Goal: Information Seeking & Learning: Learn about a topic

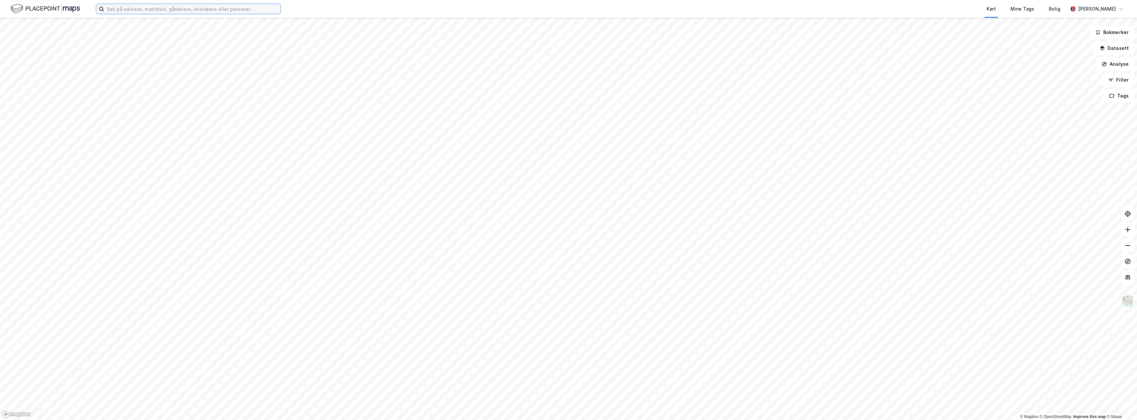
click at [251, 7] on input at bounding box center [192, 9] width 177 height 10
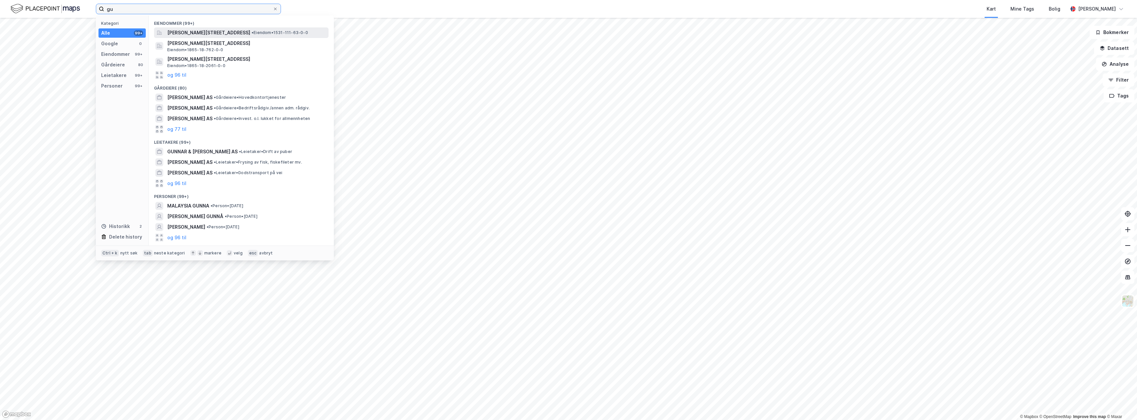
type input "g"
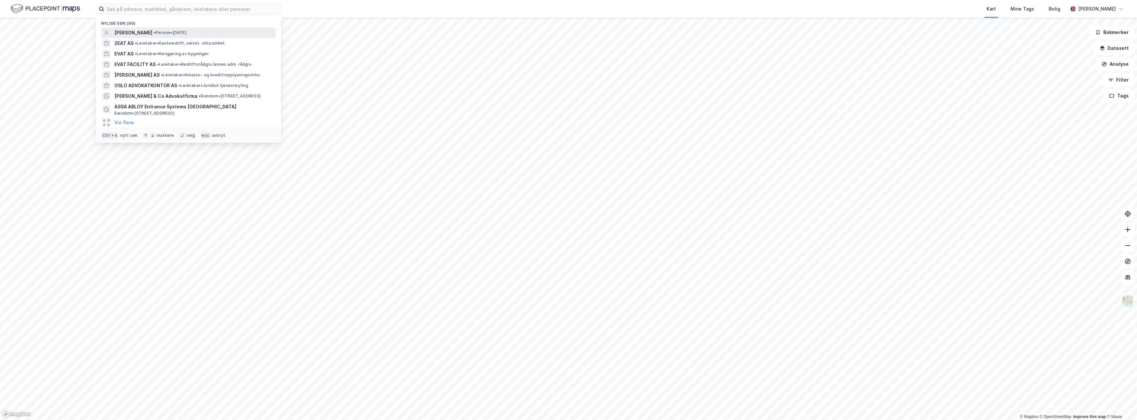
click at [222, 35] on div "[PERSON_NAME] • Person • [DATE]" at bounding box center [194, 33] width 160 height 8
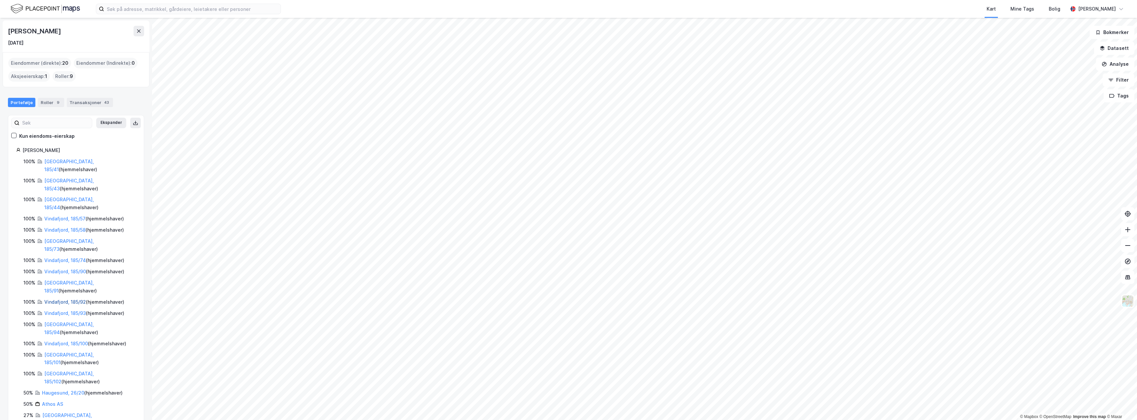
click at [62, 299] on link "Vindafjord, 185/92" at bounding box center [65, 302] width 42 height 6
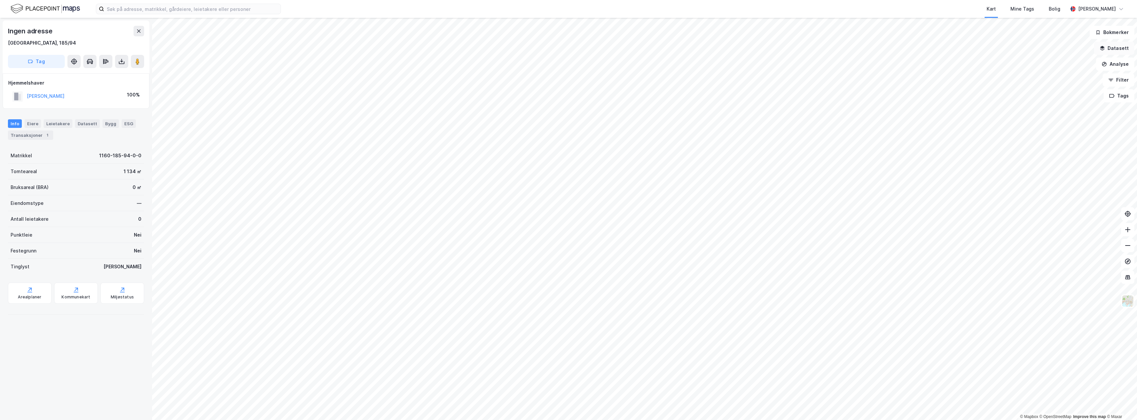
click at [1113, 48] on button "Datasett" at bounding box center [1114, 48] width 40 height 13
click at [1023, 65] on div "Kartlag" at bounding box center [1075, 65] width 108 height 8
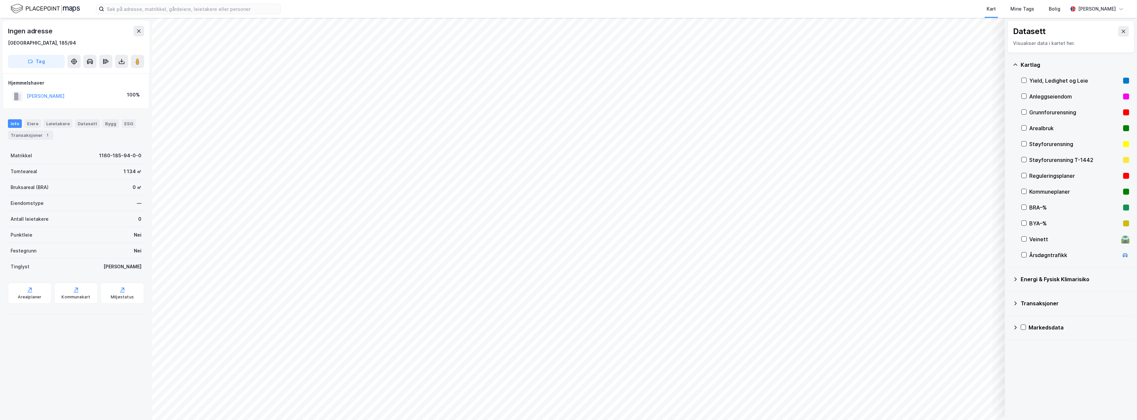
click at [1039, 329] on div "Markedsdata" at bounding box center [1079, 328] width 100 height 8
click at [1121, 34] on button at bounding box center [1123, 31] width 11 height 11
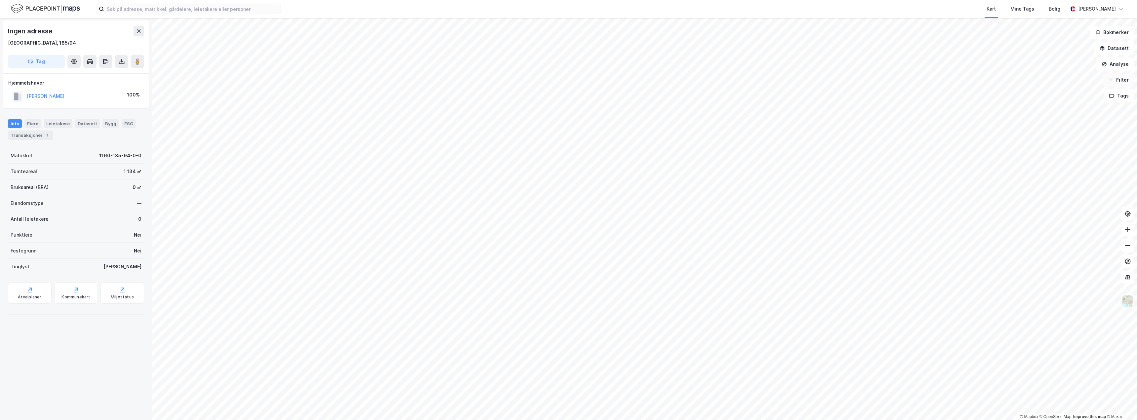
click at [1111, 76] on button "Filter" at bounding box center [1119, 79] width 32 height 13
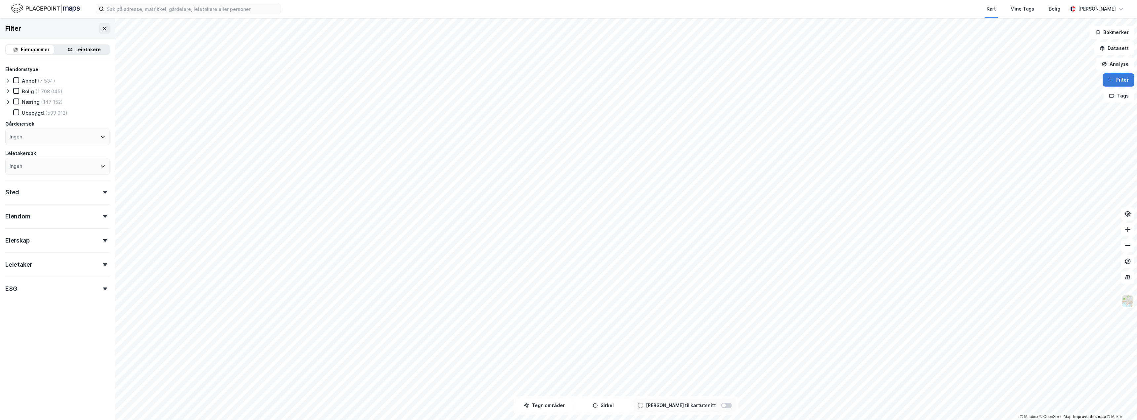
click at [1111, 76] on button "Filter" at bounding box center [1119, 79] width 32 height 13
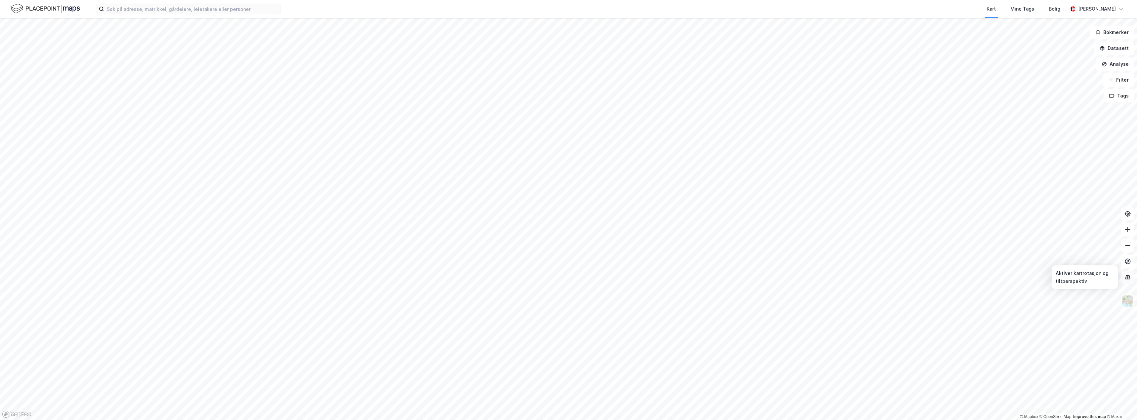
click at [1127, 280] on icon at bounding box center [1128, 277] width 7 height 7
click at [1116, 80] on button "Filter" at bounding box center [1119, 79] width 32 height 13
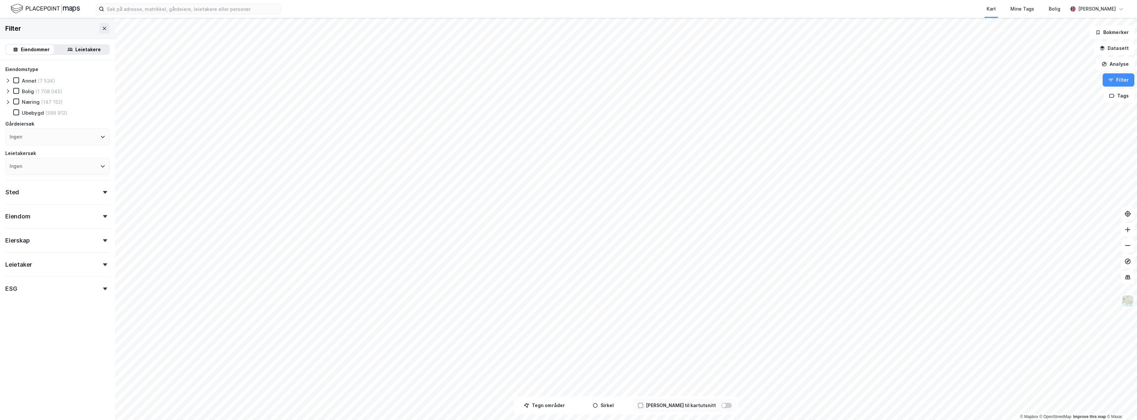
click at [24, 213] on div "Eiendom" at bounding box center [17, 217] width 25 height 8
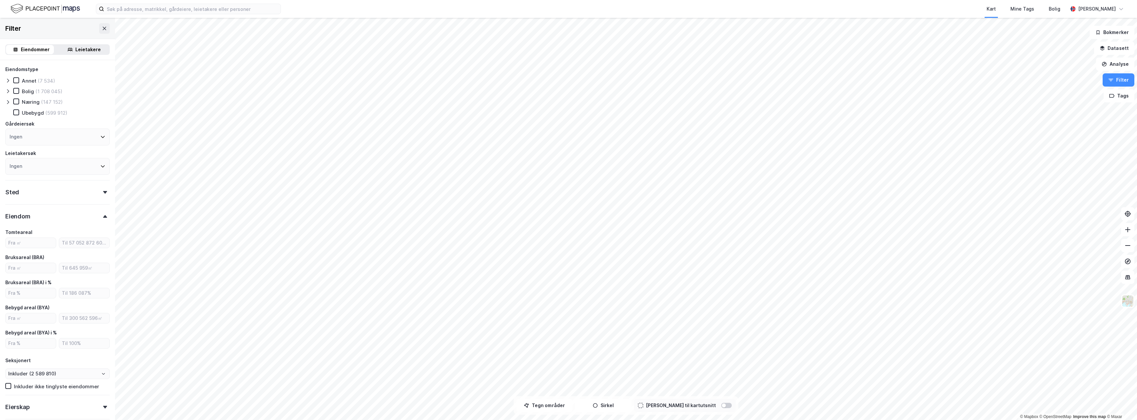
click at [21, 218] on div "Eiendom" at bounding box center [17, 217] width 25 height 8
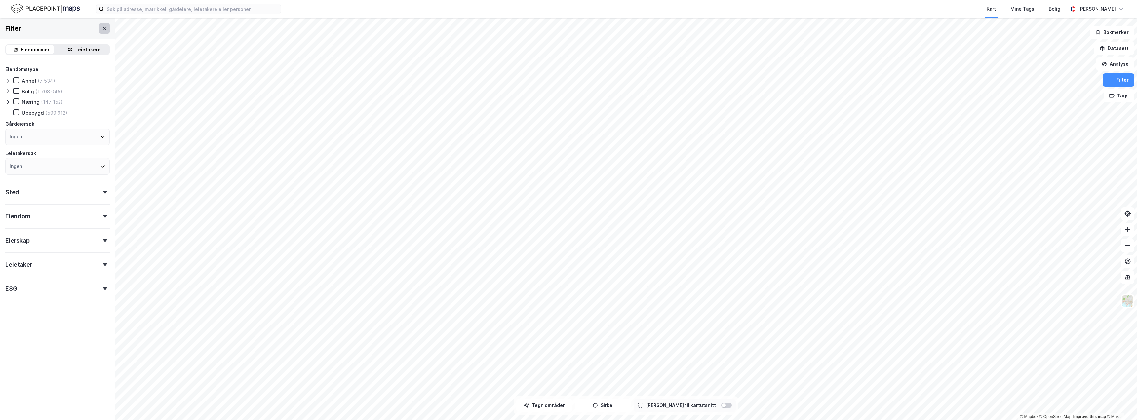
click at [102, 28] on icon at bounding box center [104, 28] width 5 height 5
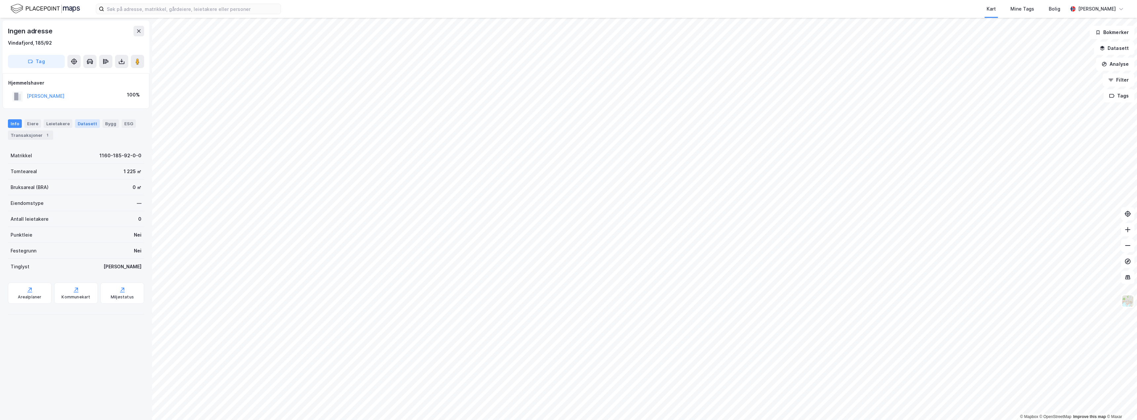
click at [90, 126] on div "Datasett" at bounding box center [87, 123] width 25 height 9
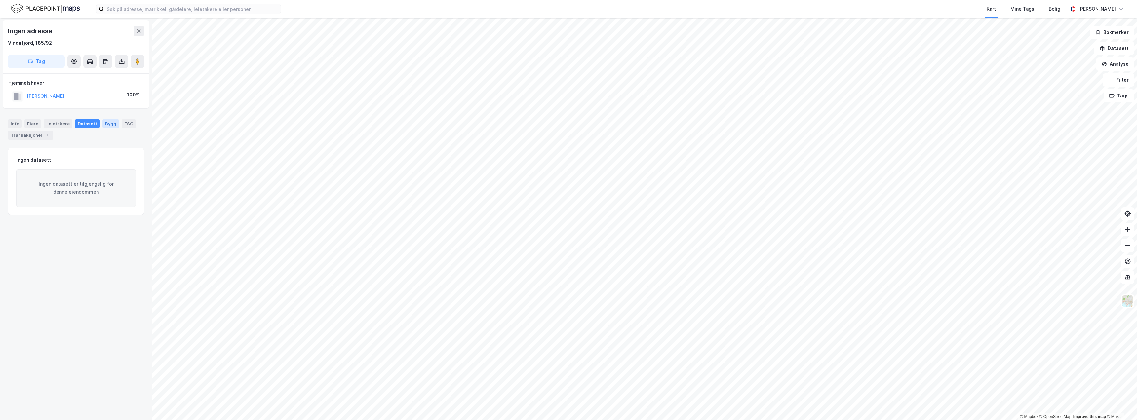
click at [107, 127] on div "Bygg" at bounding box center [110, 123] width 17 height 9
click at [123, 124] on div "ESG" at bounding box center [129, 123] width 14 height 9
click at [22, 137] on div "Transaksjoner 1" at bounding box center [30, 135] width 45 height 9
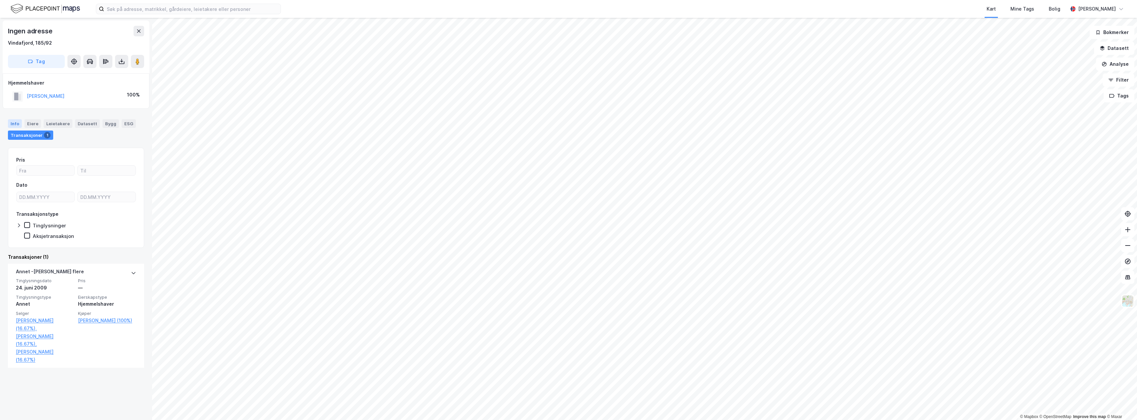
click at [15, 125] on div "Info" at bounding box center [15, 123] width 14 height 9
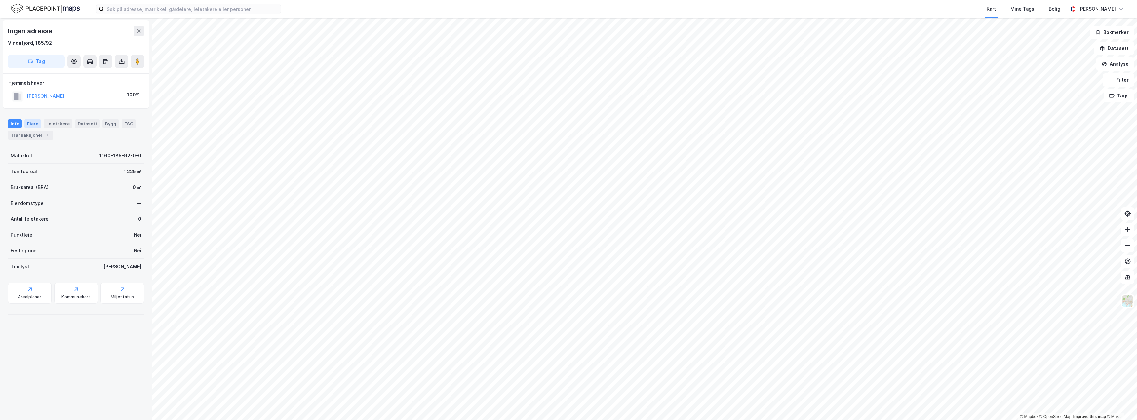
click at [34, 122] on div "Eiere" at bounding box center [32, 123] width 17 height 9
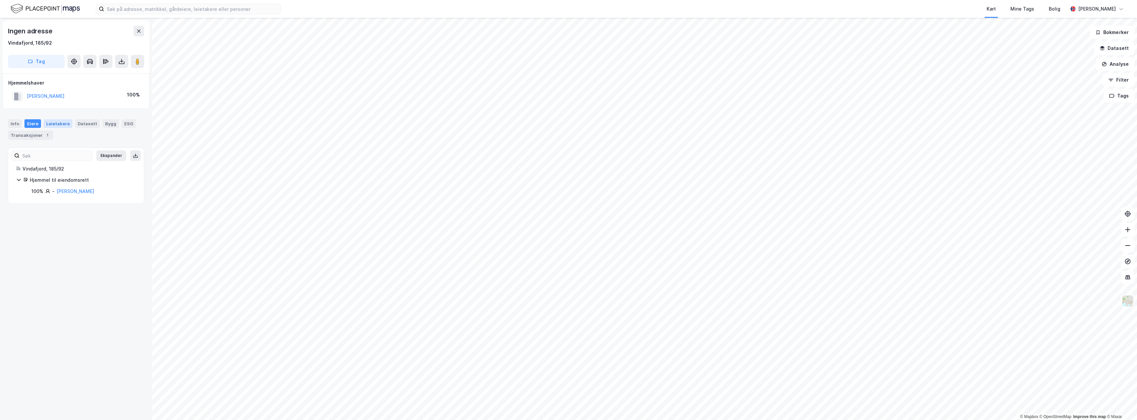
click at [57, 122] on div "Leietakere" at bounding box center [58, 123] width 29 height 9
click at [85, 119] on div "Datasett" at bounding box center [87, 123] width 25 height 9
click at [35, 140] on div "Info [PERSON_NAME] Datasett Bygg ESG Transaksjoner 1" at bounding box center [76, 126] width 152 height 31
click at [35, 136] on div "Transaksjoner 1" at bounding box center [30, 135] width 45 height 9
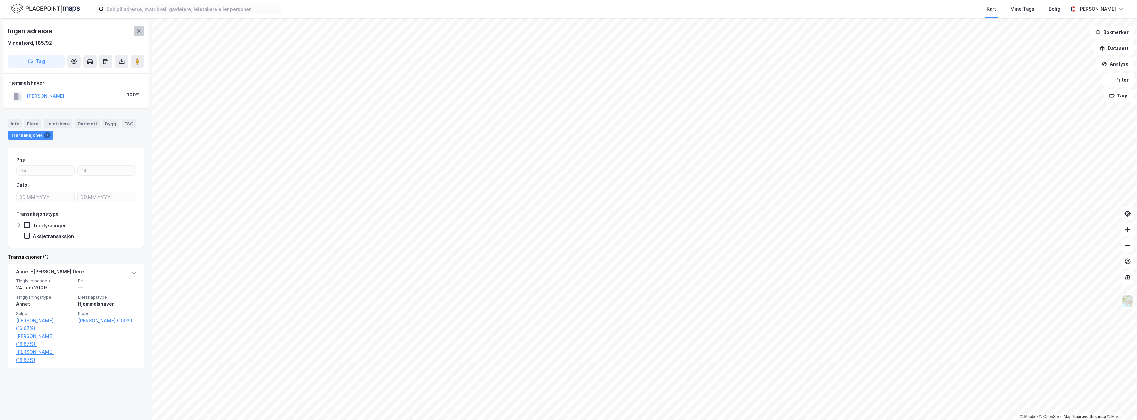
click at [137, 32] on icon at bounding box center [138, 30] width 5 height 5
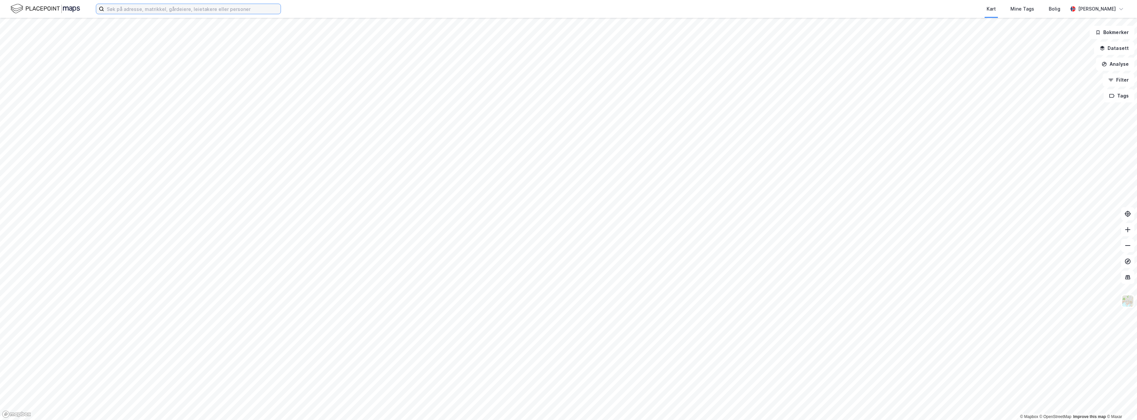
click at [122, 14] on input at bounding box center [192, 9] width 177 height 10
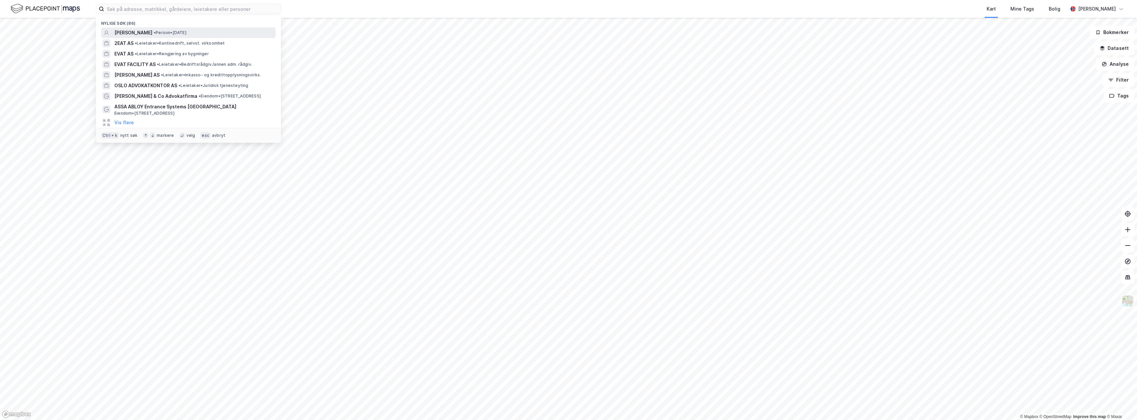
click at [131, 37] on div "[PERSON_NAME] • Person • [DATE]" at bounding box center [188, 32] width 175 height 11
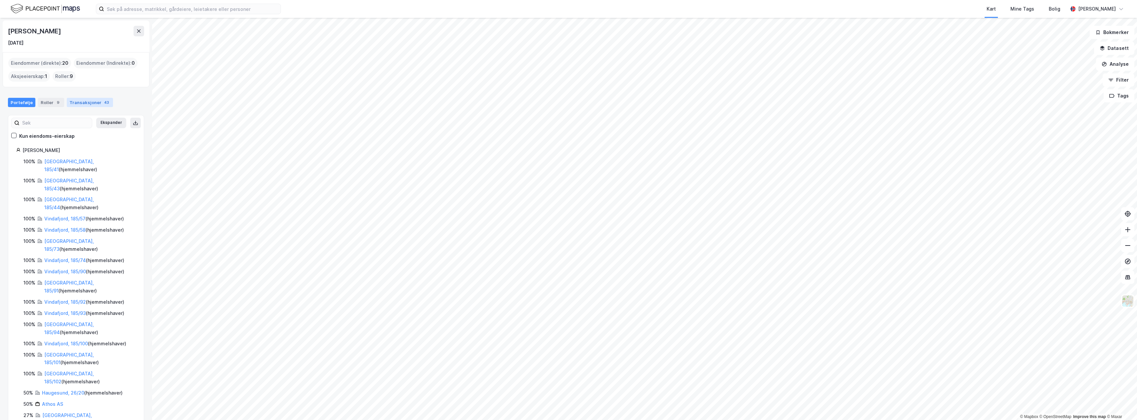
click at [92, 106] on div "Transaksjoner 43" at bounding box center [90, 102] width 46 height 9
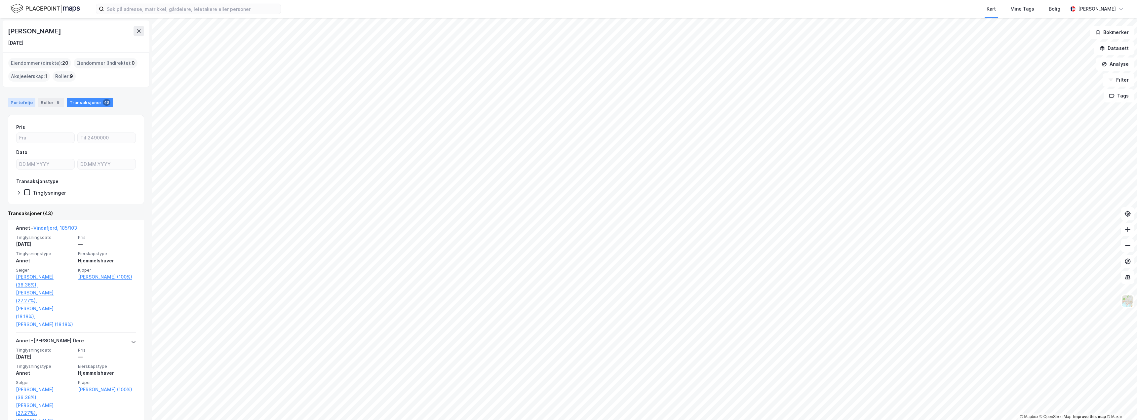
click at [19, 103] on div "Portefølje" at bounding box center [21, 102] width 27 height 9
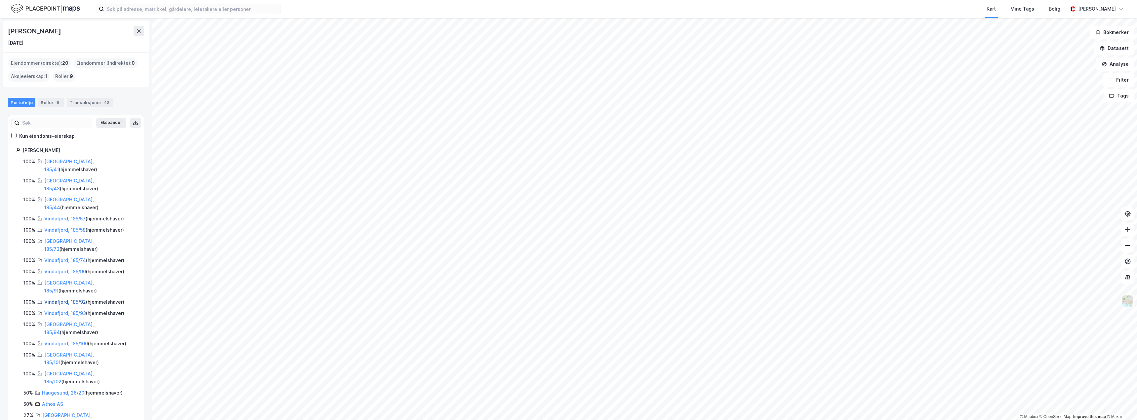
click at [68, 299] on link "Vindafjord, 185/92" at bounding box center [65, 302] width 42 height 6
